Goal: Information Seeking & Learning: Learn about a topic

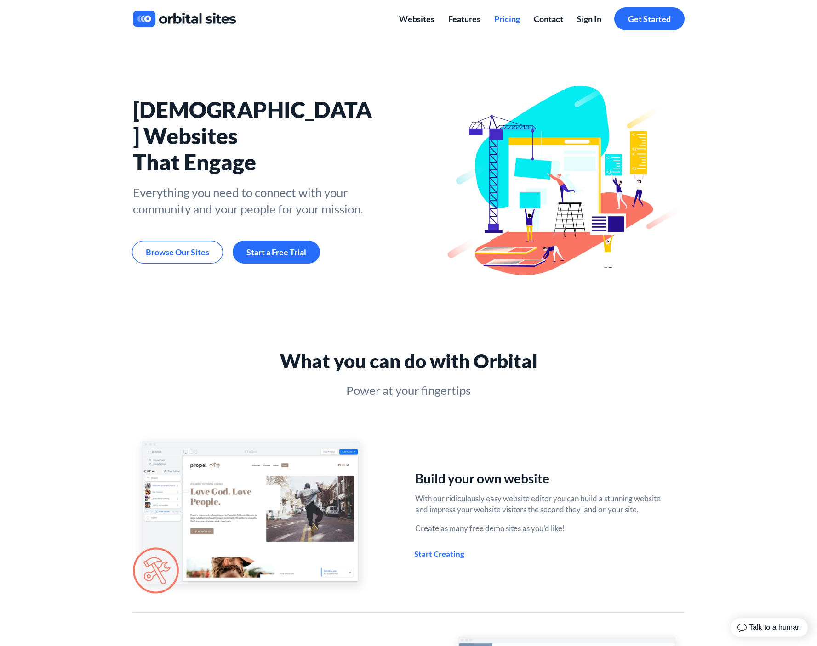
click at [509, 21] on span "Pricing" at bounding box center [507, 19] width 26 height 10
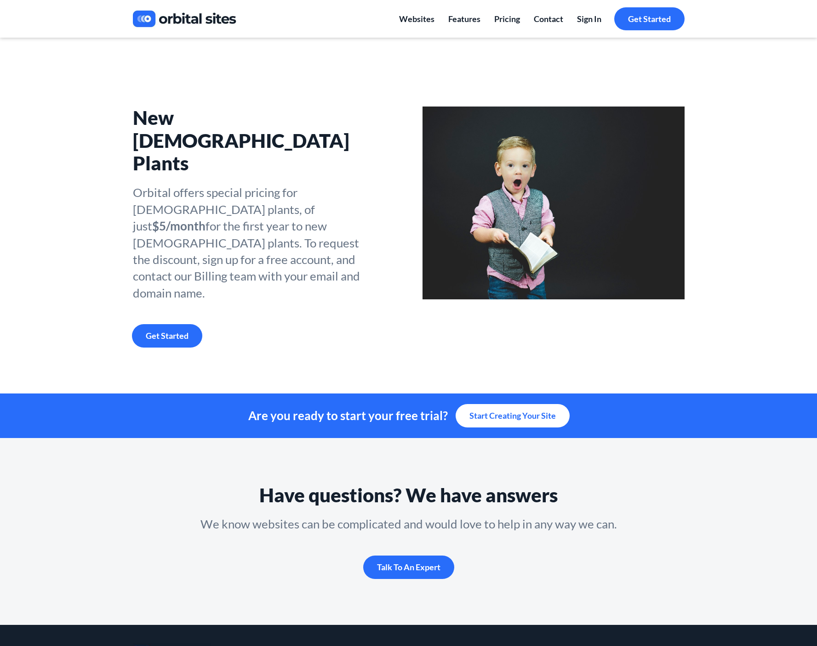
scroll to position [528, 0]
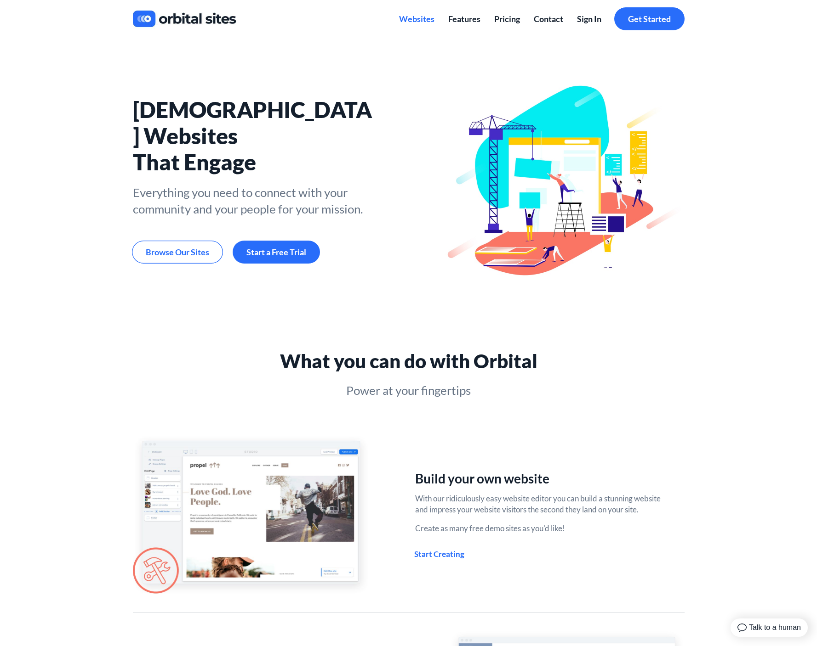
click at [419, 20] on span "Websites" at bounding box center [416, 19] width 35 height 10
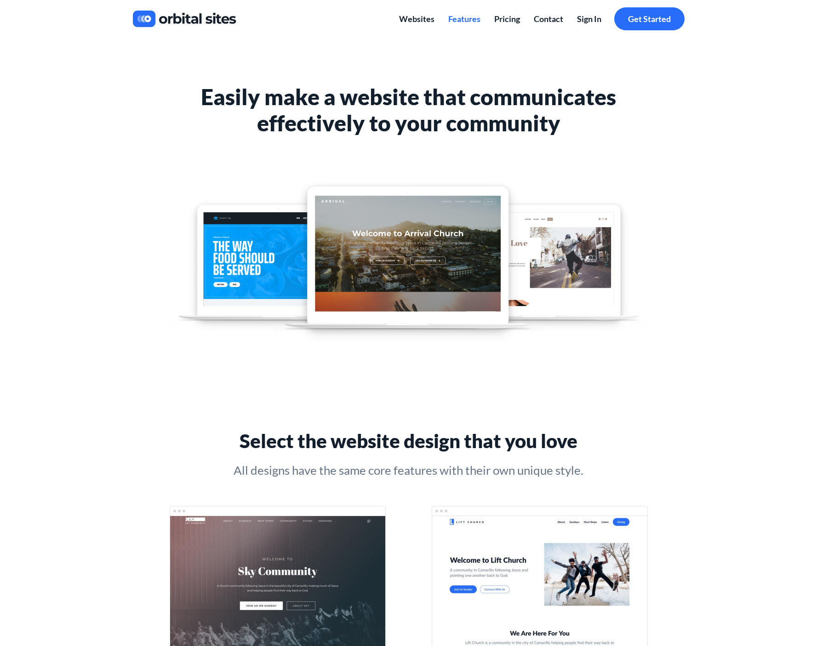
click at [460, 19] on span "Features" at bounding box center [464, 19] width 32 height 10
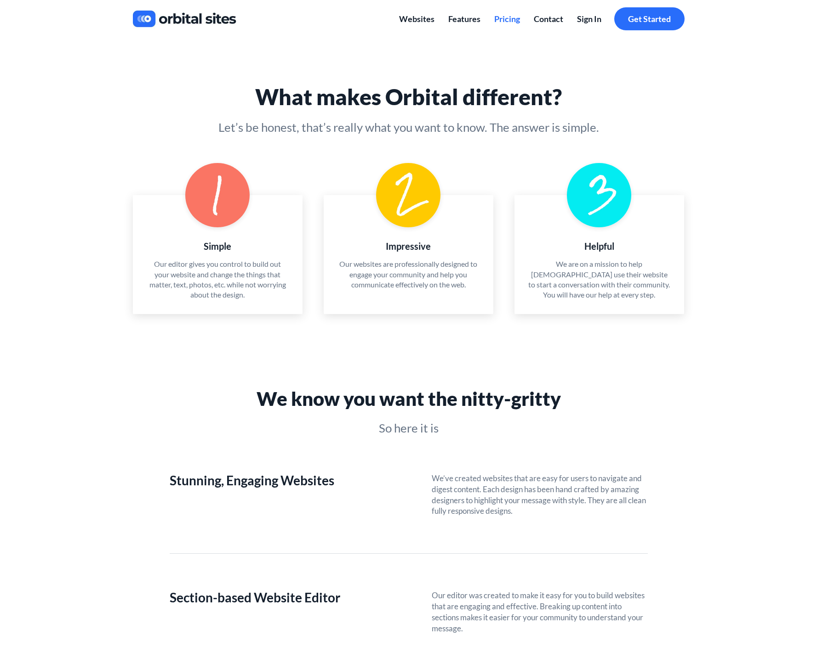
click at [505, 18] on span "Pricing" at bounding box center [507, 19] width 26 height 10
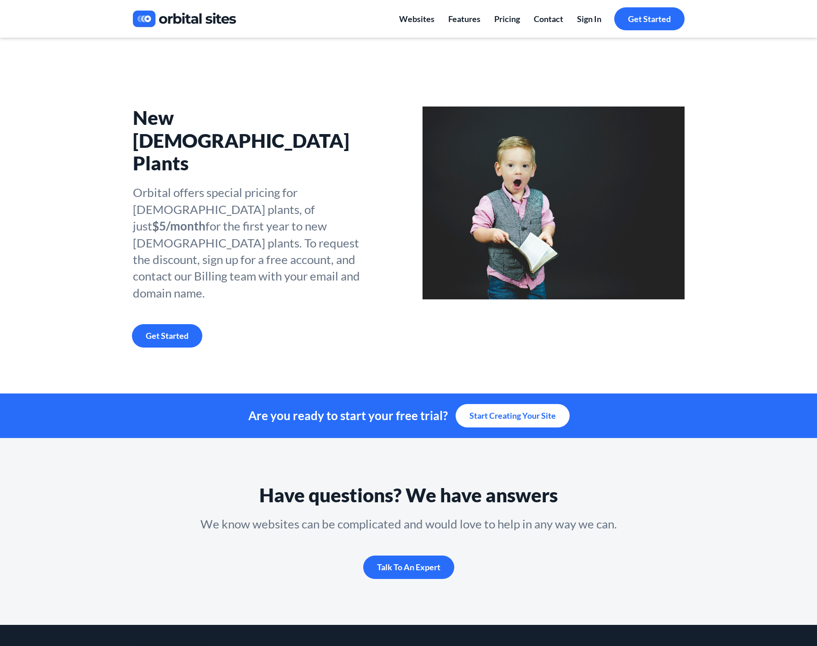
scroll to position [528, 0]
